Goal: Task Accomplishment & Management: Complete application form

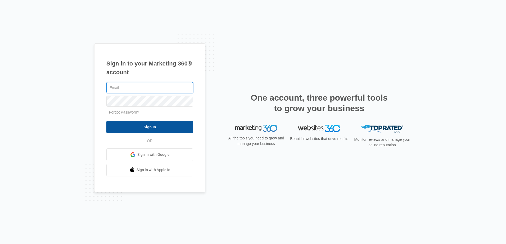
type input "john@megastorebuilders.com"
click at [150, 127] on input "Sign In" at bounding box center [149, 127] width 87 height 13
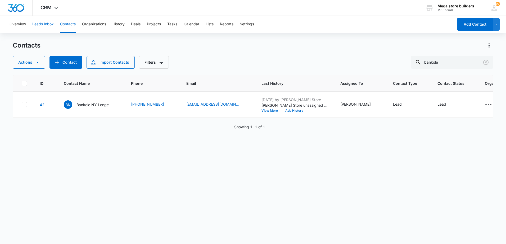
click at [41, 21] on button "Leads Inbox" at bounding box center [42, 24] width 21 height 17
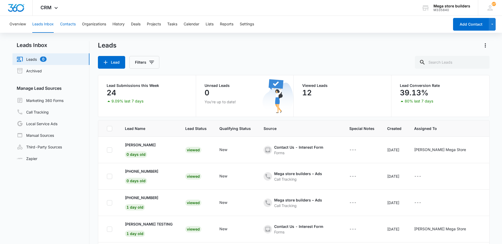
click at [66, 24] on button "Contacts" at bounding box center [68, 24] width 16 height 17
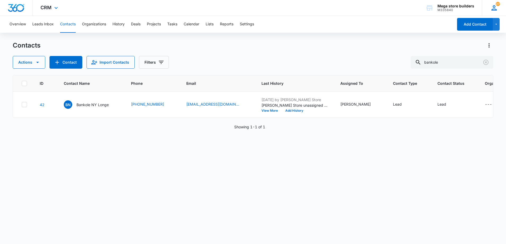
click at [494, 10] on icon at bounding box center [493, 7] width 5 height 5
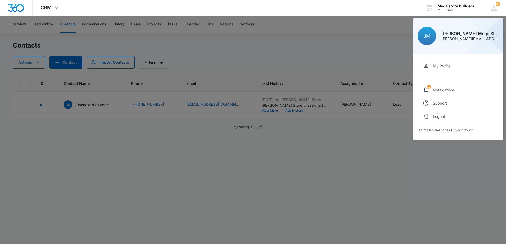
click at [377, 33] on div at bounding box center [253, 122] width 506 height 244
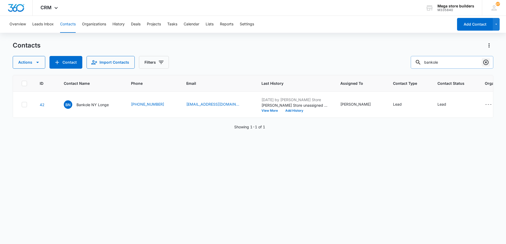
click at [486, 62] on icon "Clear" at bounding box center [486, 62] width 6 height 6
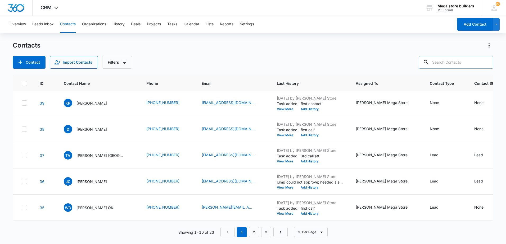
scroll to position [137, 0]
click at [254, 230] on link "2" at bounding box center [254, 233] width 10 height 10
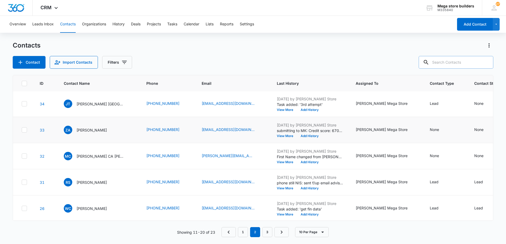
scroll to position [0, 0]
click at [266, 231] on link "3" at bounding box center [267, 233] width 10 height 10
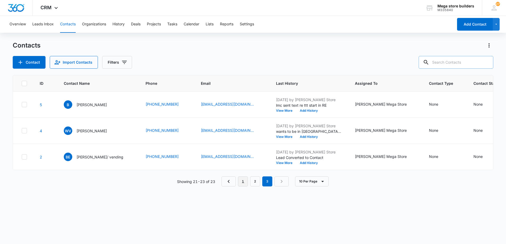
click at [244, 185] on link "1" at bounding box center [243, 182] width 10 height 10
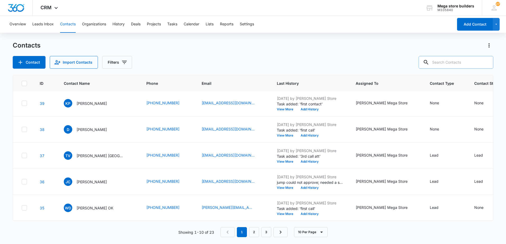
scroll to position [137, 0]
click at [254, 232] on link "2" at bounding box center [254, 233] width 10 height 10
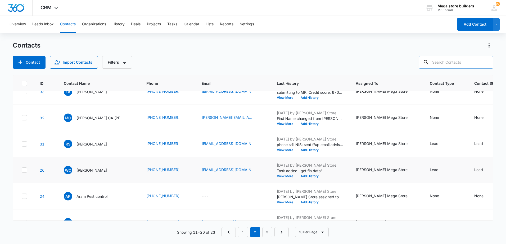
scroll to position [79, 0]
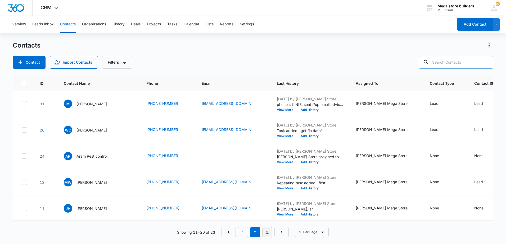
click at [271, 230] on link "3" at bounding box center [267, 233] width 10 height 10
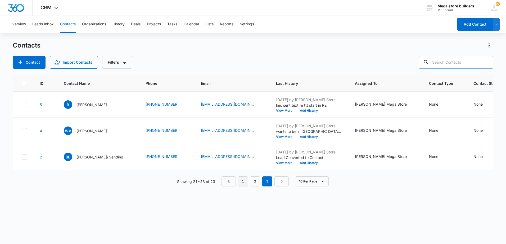
click at [245, 186] on link "1" at bounding box center [243, 182] width 10 height 10
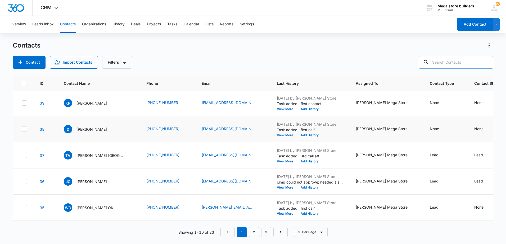
scroll to position [137, 0]
click at [253, 231] on link "2" at bounding box center [254, 233] width 10 height 10
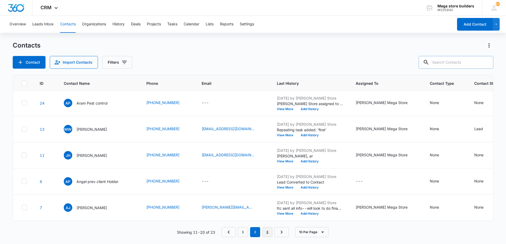
click at [267, 234] on link "3" at bounding box center [267, 233] width 10 height 10
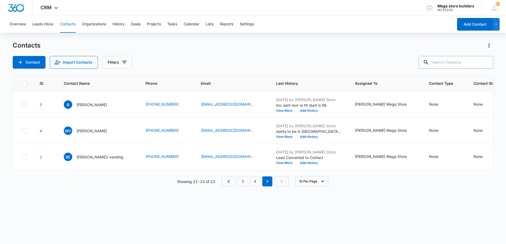
scroll to position [0, 0]
click at [69, 22] on button "Contacts" at bounding box center [68, 24] width 16 height 17
click at [253, 186] on link "2" at bounding box center [255, 182] width 10 height 10
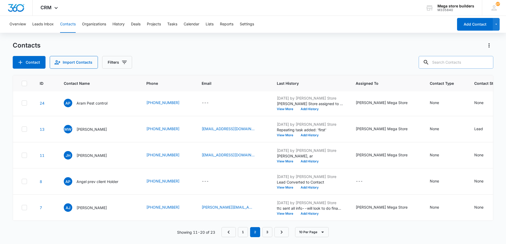
scroll to position [137, 0]
click at [243, 235] on link "1" at bounding box center [243, 233] width 10 height 10
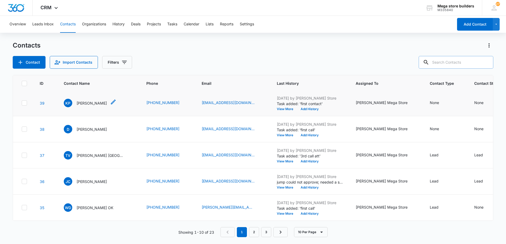
click at [110, 99] on icon "Contact Name - Kate Porter - Select to Edit Field" at bounding box center [113, 102] width 6 height 6
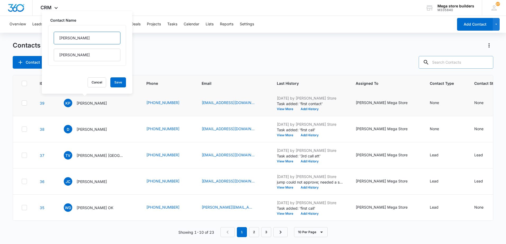
click at [82, 39] on input "[PERSON_NAME]" at bounding box center [87, 38] width 67 height 13
type input "[PERSON_NAME]"
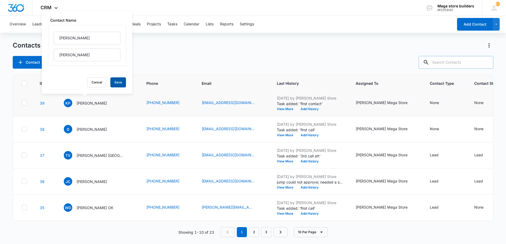
click at [112, 80] on button "Save" at bounding box center [118, 83] width 16 height 10
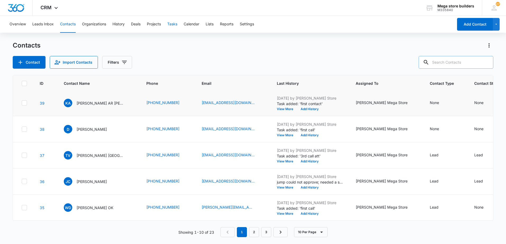
click at [173, 26] on button "Tasks" at bounding box center [172, 24] width 10 height 17
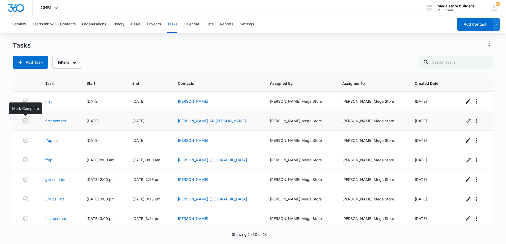
click at [26, 121] on icon "button" at bounding box center [25, 121] width 6 height 6
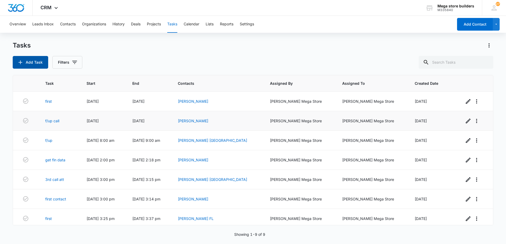
click at [38, 62] on button "Add Task" at bounding box center [30, 62] width 35 height 13
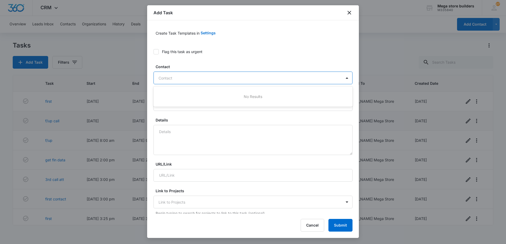
click at [192, 76] on div at bounding box center [249, 78] width 183 height 7
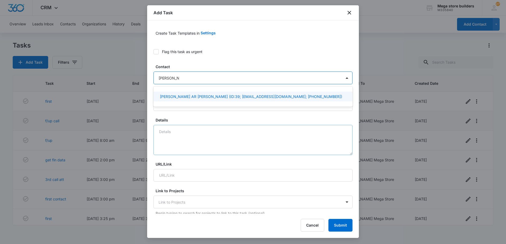
type input "[PERSON_NAME]"
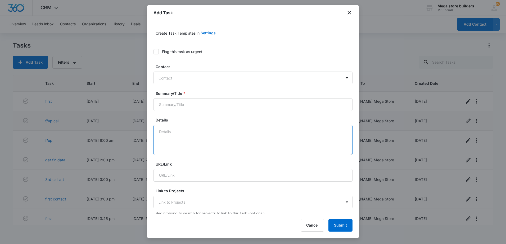
click at [174, 137] on textarea "Details" at bounding box center [252, 140] width 199 height 30
type textarea "4th attempt"
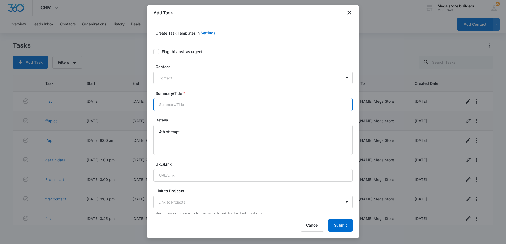
click at [205, 108] on input "Summary/Title *" at bounding box center [252, 104] width 199 height 13
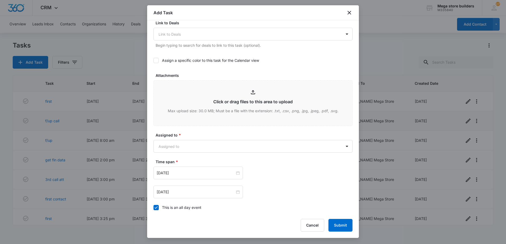
scroll to position [265, 0]
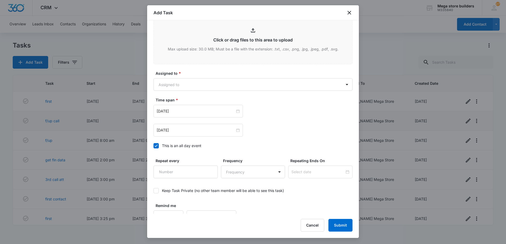
type input "first contact"
click at [155, 146] on icon at bounding box center [156, 146] width 5 height 5
click at [153, 146] on input "This is an all day event" at bounding box center [153, 146] width 0 height 0
click at [195, 109] on input "[DATE]" at bounding box center [196, 111] width 78 height 6
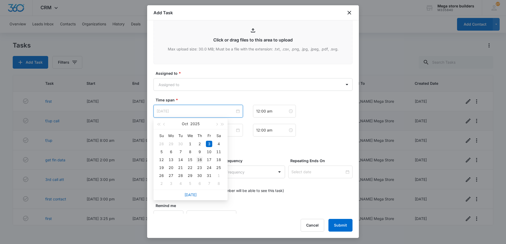
type input "[DATE]"
click at [199, 160] on div "16" at bounding box center [199, 160] width 6 height 6
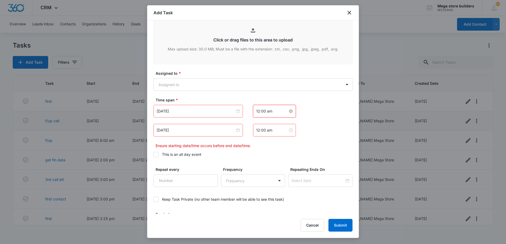
click at [260, 111] on input "12:00 am" at bounding box center [272, 111] width 32 height 6
click at [256, 162] on div "05" at bounding box center [258, 160] width 15 height 7
click at [287, 129] on div "PM" at bounding box center [288, 130] width 15 height 7
type input "5:00 pm"
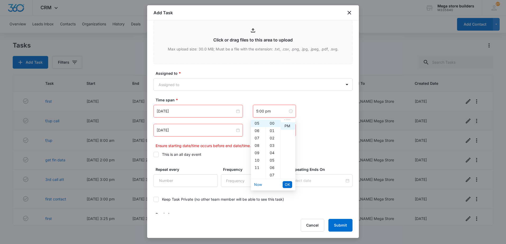
scroll to position [7, 0]
click at [288, 185] on span "OK" at bounding box center [287, 185] width 5 height 6
click at [205, 128] on input "[DATE]" at bounding box center [196, 131] width 78 height 6
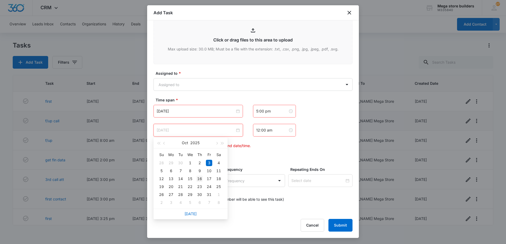
type input "[DATE]"
click at [198, 181] on div "16" at bounding box center [199, 179] width 6 height 6
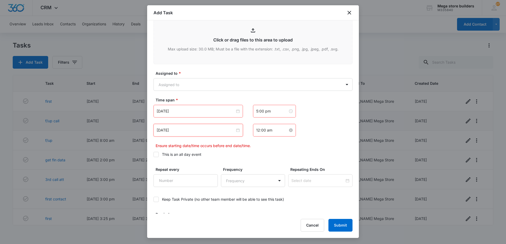
click at [264, 129] on input "12:00 am" at bounding box center [272, 131] width 32 height 6
click at [257, 179] on div "05" at bounding box center [258, 179] width 15 height 7
click at [271, 196] on div "18" at bounding box center [273, 196] width 15 height 7
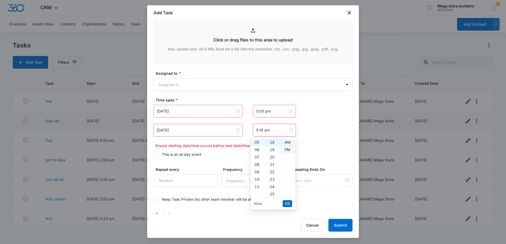
click at [284, 149] on div "PM" at bounding box center [288, 149] width 15 height 7
type input "5:18 pm"
click at [288, 201] on button "OK" at bounding box center [288, 204] width 10 height 7
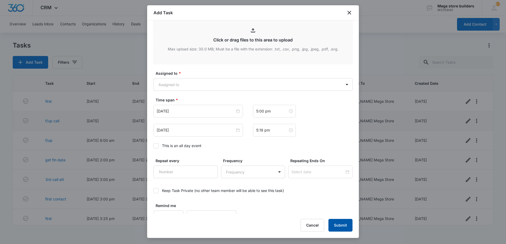
click at [340, 228] on button "Submit" at bounding box center [340, 225] width 24 height 13
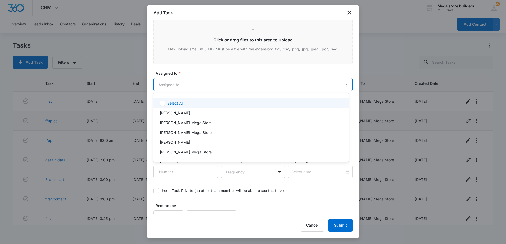
click at [192, 82] on body "CRM Apps Reputation Forms CRM Email Social Content Ads Intelligence Files Brand…" at bounding box center [253, 122] width 506 height 244
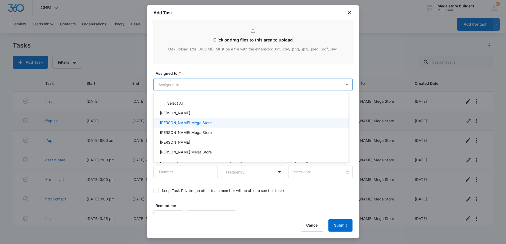
click at [172, 121] on p "[PERSON_NAME] Mega Store" at bounding box center [186, 123] width 52 height 6
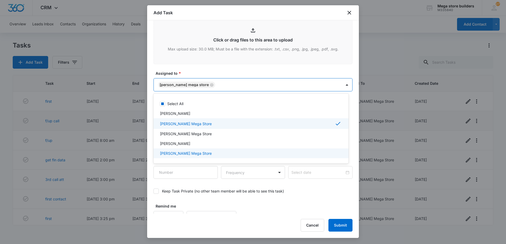
click at [346, 226] on div at bounding box center [253, 122] width 506 height 244
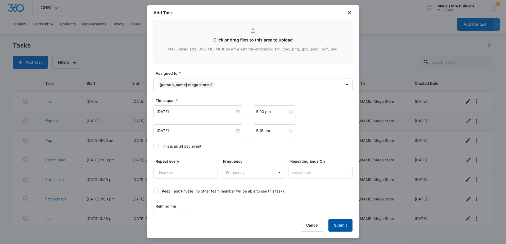
click at [335, 225] on button "Submit" at bounding box center [340, 225] width 24 height 13
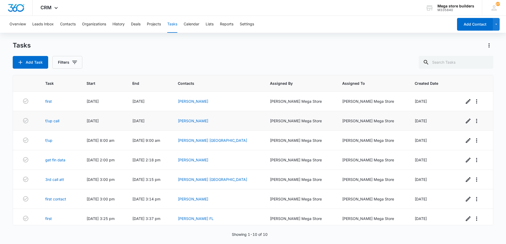
click at [76, 24] on div "Overview Leads Inbox Contacts Organizations History Deals Projects Tasks Calend…" at bounding box center [229, 24] width 447 height 17
click at [73, 24] on button "Contacts" at bounding box center [68, 24] width 16 height 17
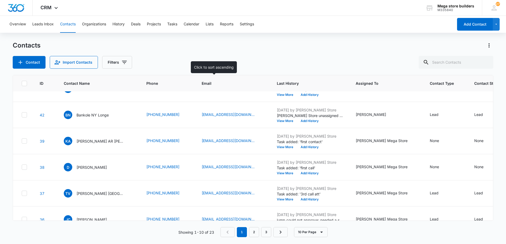
scroll to position [132, 0]
